Goal: Task Accomplishment & Management: Manage account settings

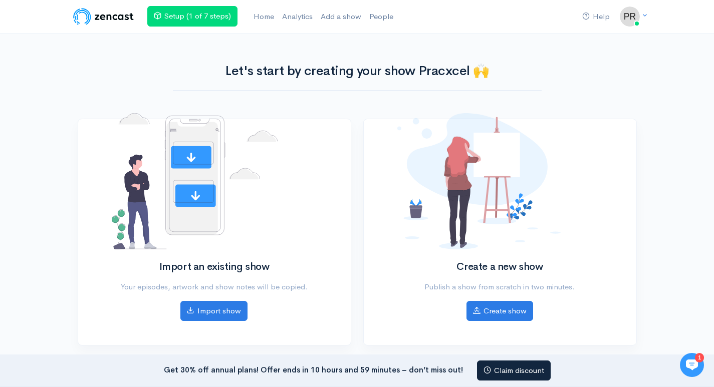
click at [648, 12] on nav "Help Notifications View all Your profile Team settings Default team Current Log…" at bounding box center [357, 17] width 714 height 34
click at [581, 36] on link "Your profile" at bounding box center [595, 40] width 94 height 18
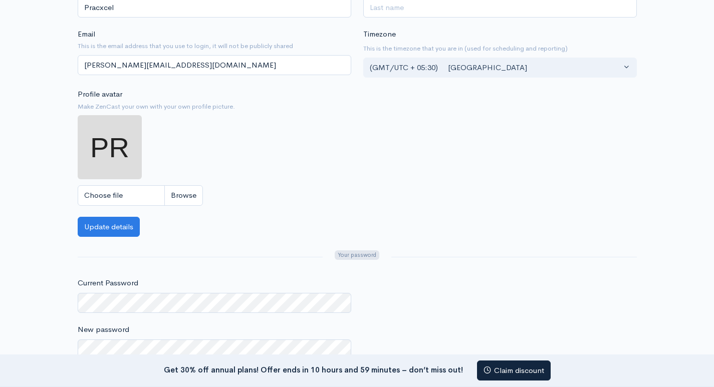
scroll to position [200, 0]
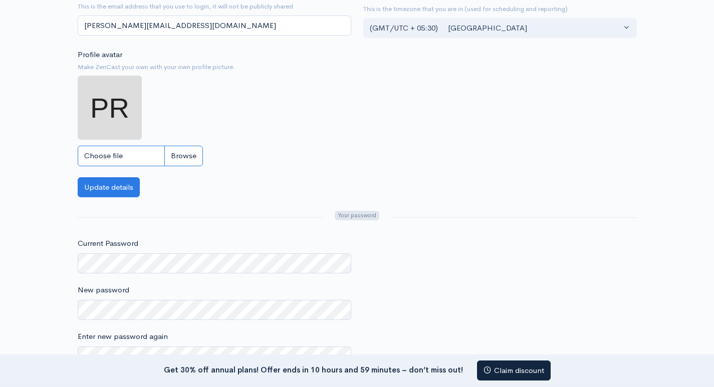
click at [131, 153] on input "Choose file" at bounding box center [140, 156] width 125 height 21
type input "C:\fakepath\Pracxcel Square logo.png"
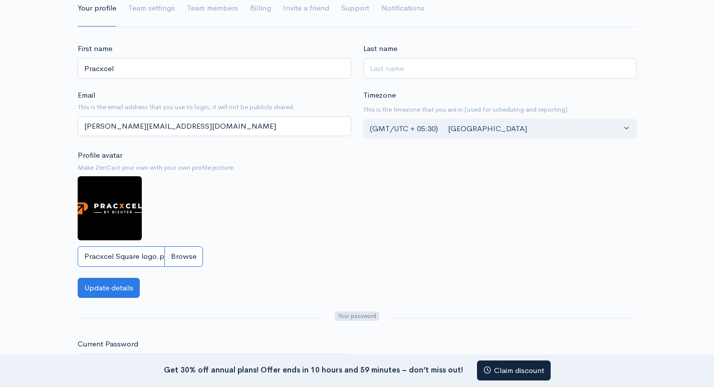
scroll to position [100, 0]
click at [110, 287] on button "Update details" at bounding box center [109, 288] width 62 height 21
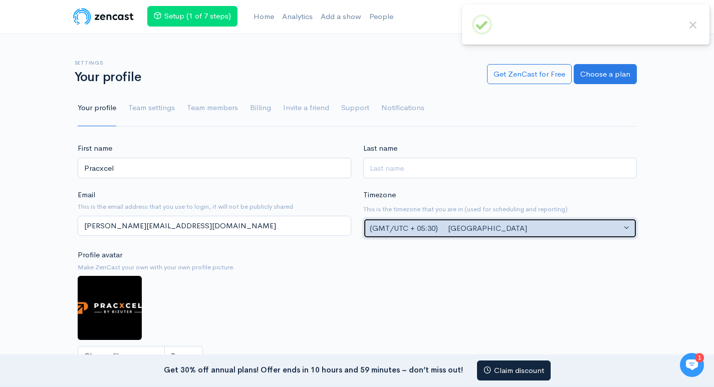
click at [490, 224] on div "(GMT/UTC + 05:30) [GEOGRAPHIC_DATA]" at bounding box center [496, 229] width 252 height 12
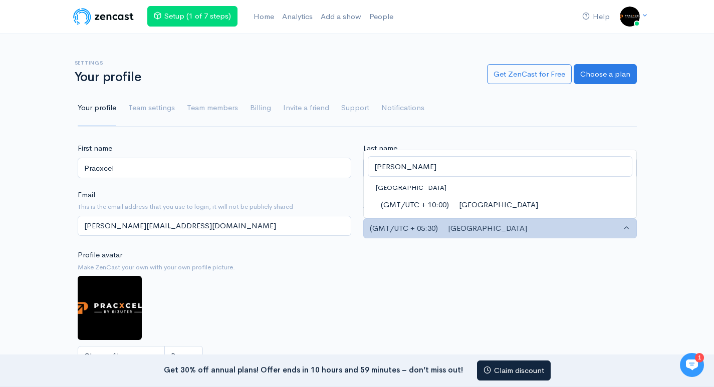
type input "[PERSON_NAME]"
click at [487, 202] on span "(GMT/UTC + 10:00) [GEOGRAPHIC_DATA]" at bounding box center [459, 205] width 157 height 12
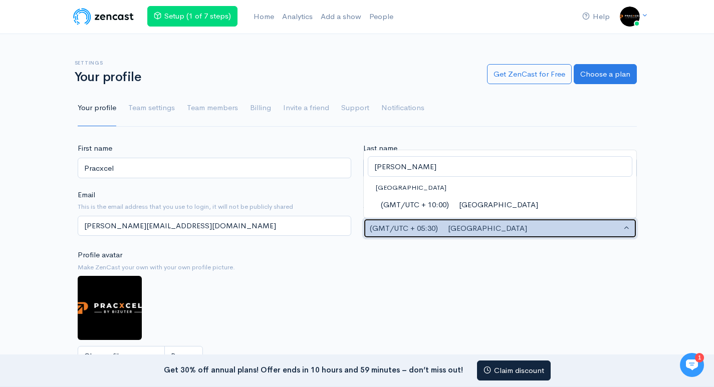
select select "[GEOGRAPHIC_DATA]/[GEOGRAPHIC_DATA]"
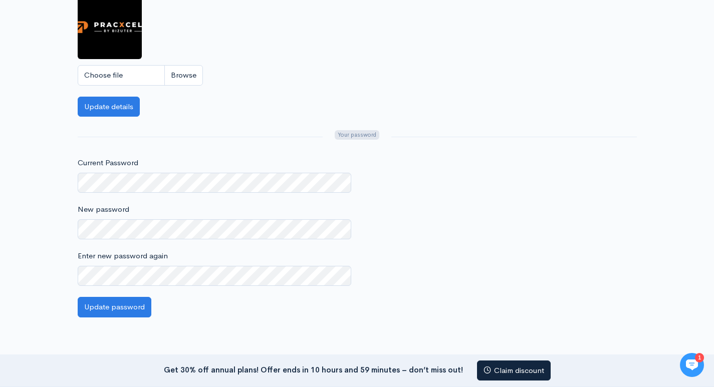
scroll to position [150, 0]
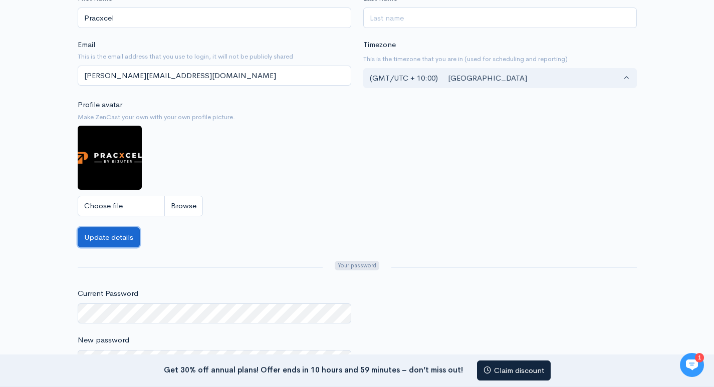
click at [105, 240] on button "Update details" at bounding box center [109, 238] width 62 height 21
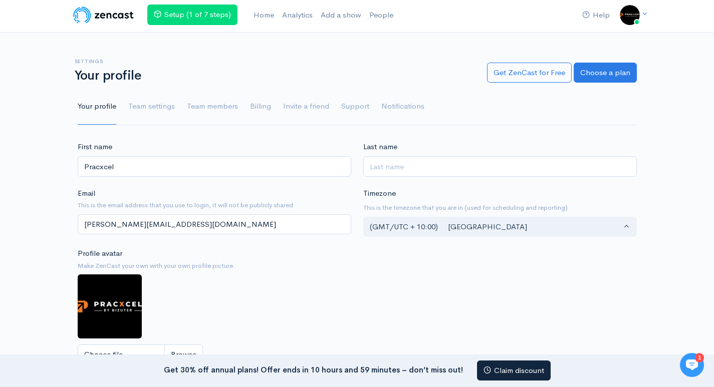
scroll to position [0, 0]
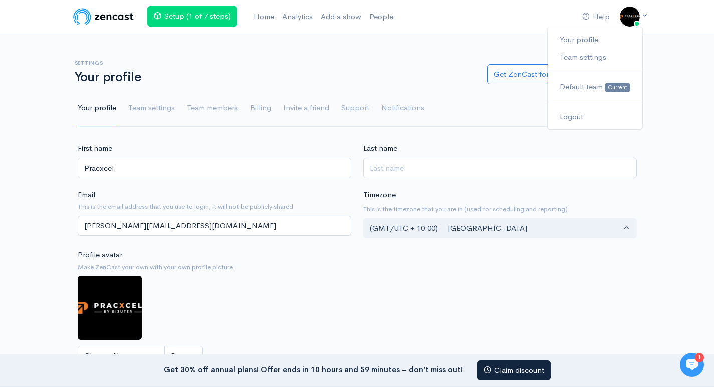
click at [629, 20] on img at bounding box center [630, 17] width 20 height 20
click at [598, 36] on link "Your profile" at bounding box center [595, 40] width 94 height 18
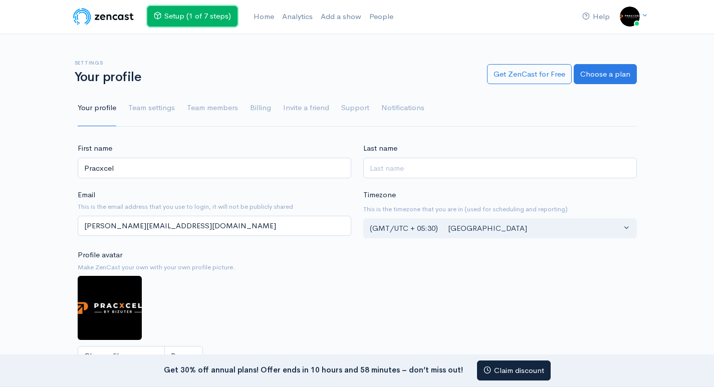
click at [203, 15] on link "Setup (1 of 7 steps)" at bounding box center [192, 16] width 90 height 21
